Goal: Transaction & Acquisition: Purchase product/service

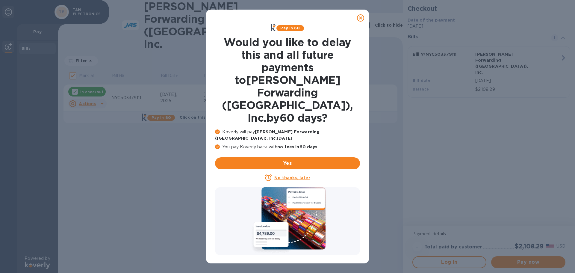
click at [359, 18] on icon at bounding box center [360, 17] width 7 height 7
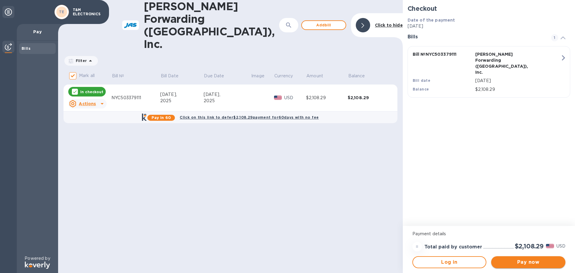
click at [521, 260] on span "Pay now" at bounding box center [528, 261] width 65 height 7
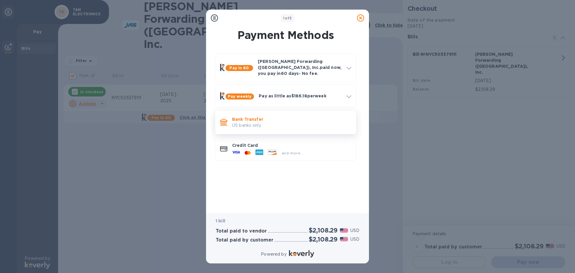
click at [235, 116] on p "Bank Transfer" at bounding box center [291, 119] width 119 height 6
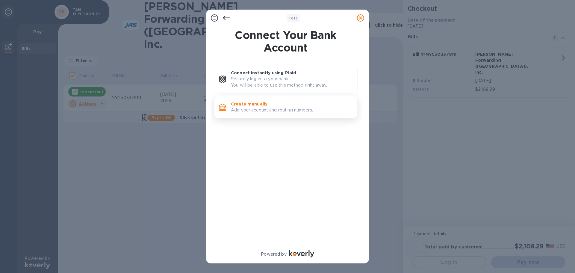
click at [241, 108] on p "Add your account and routing numbers." at bounding box center [291, 110] width 121 height 6
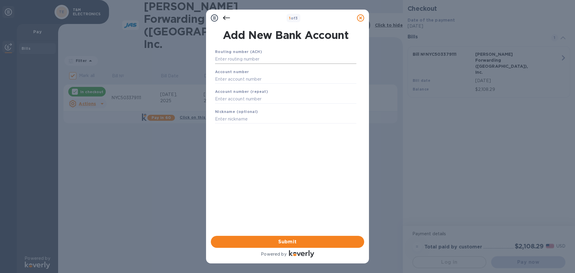
click at [234, 60] on input "text" at bounding box center [285, 59] width 141 height 9
type input "031302955"
click at [236, 85] on input "text" at bounding box center [285, 86] width 141 height 9
type input "9851411455"
click at [237, 104] on input "text" at bounding box center [285, 106] width 141 height 9
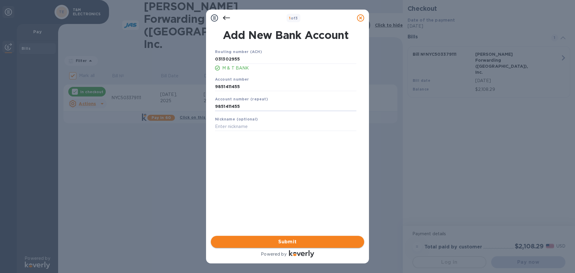
type input "9851411455"
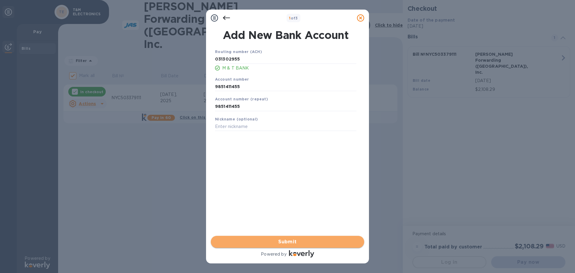
click at [286, 240] on span "Submit" at bounding box center [287, 241] width 144 height 7
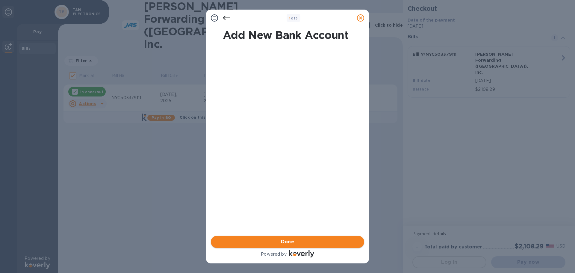
click at [292, 239] on span "Done" at bounding box center [287, 241] width 13 height 7
